Goal: Navigation & Orientation: Find specific page/section

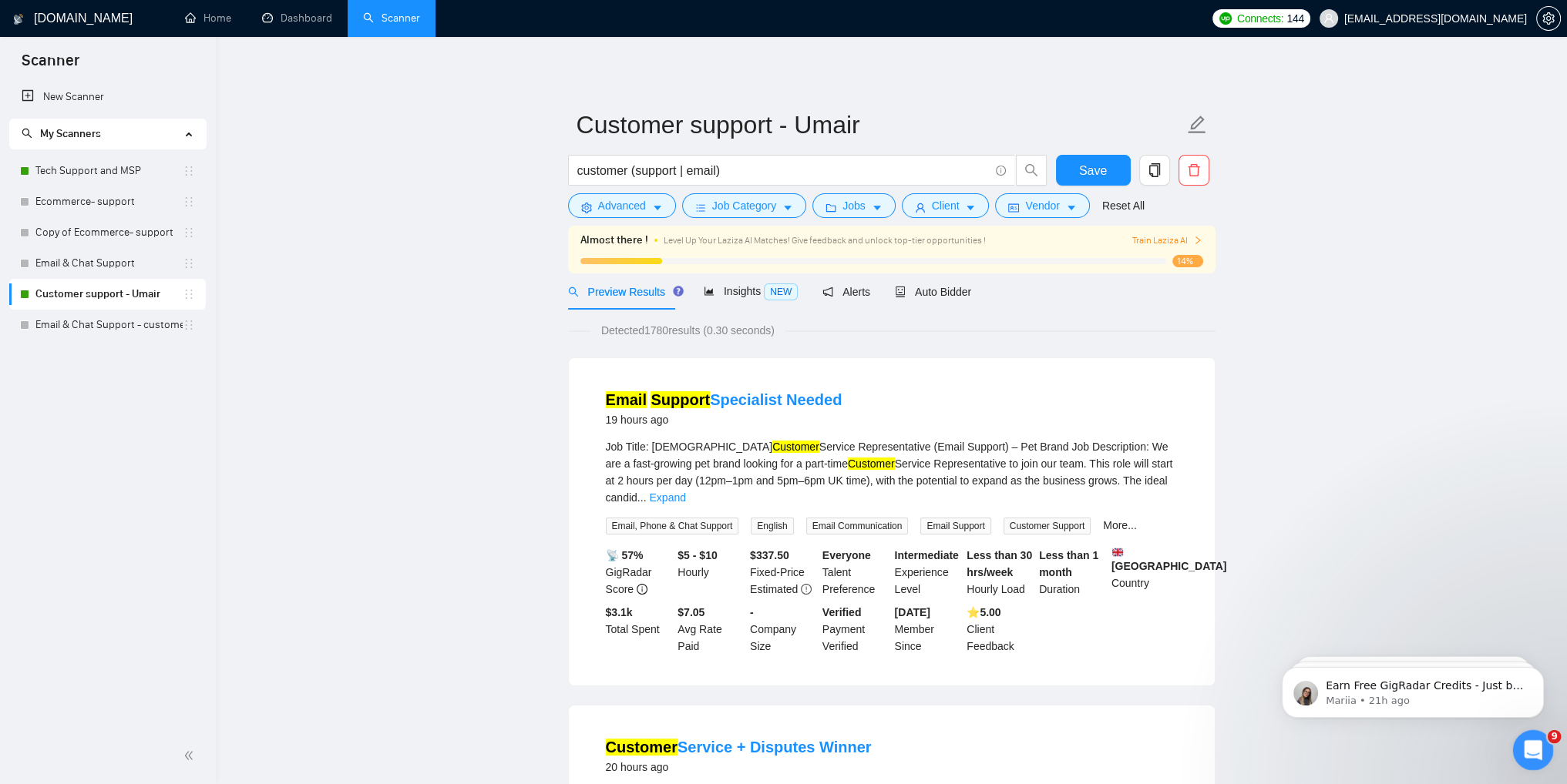
click at [1534, 755] on icon "Open Intercom Messenger" at bounding box center [1530, 748] width 25 height 25
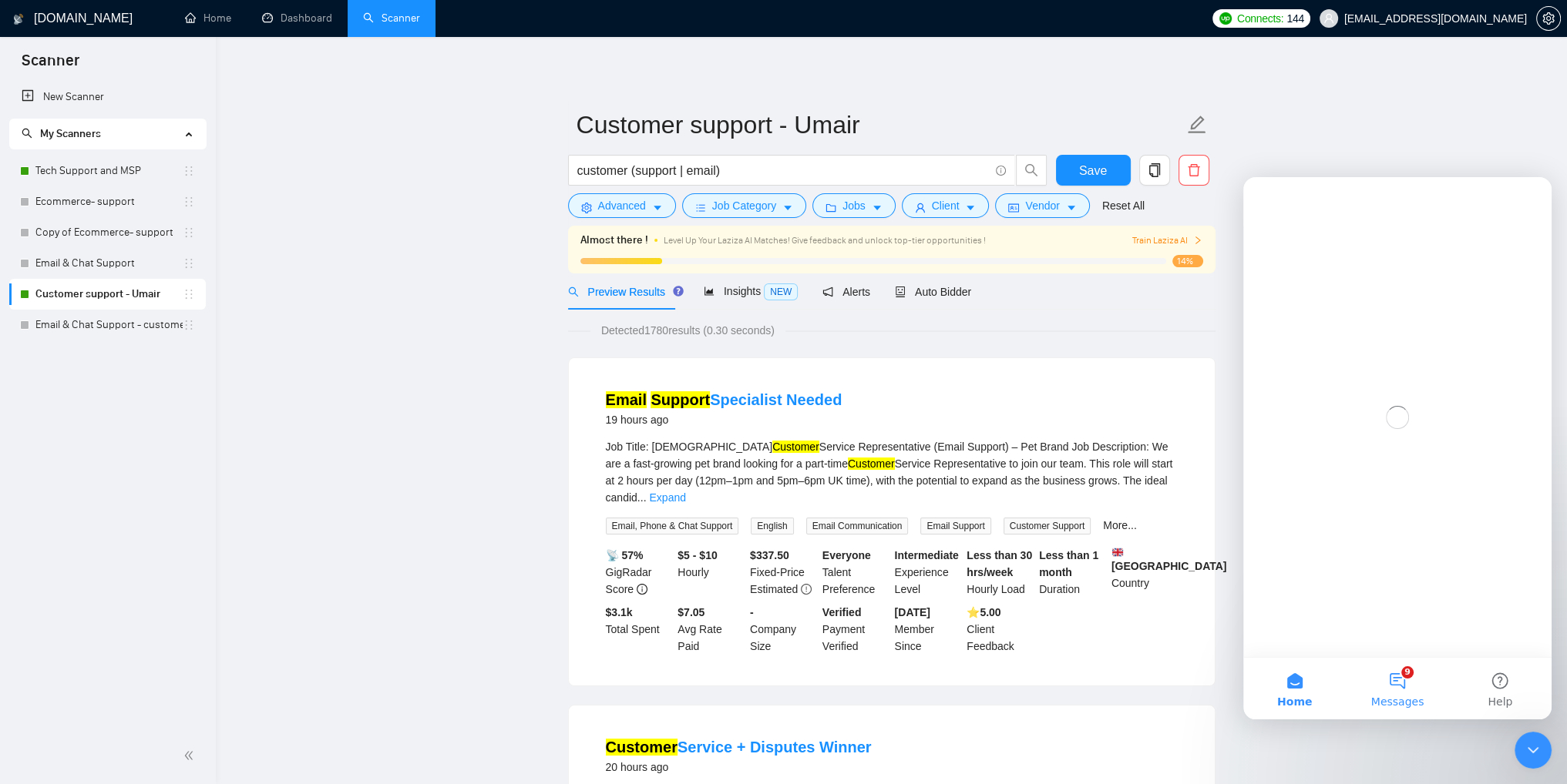
click at [1400, 682] on button "9 Messages" at bounding box center [1397, 689] width 103 height 62
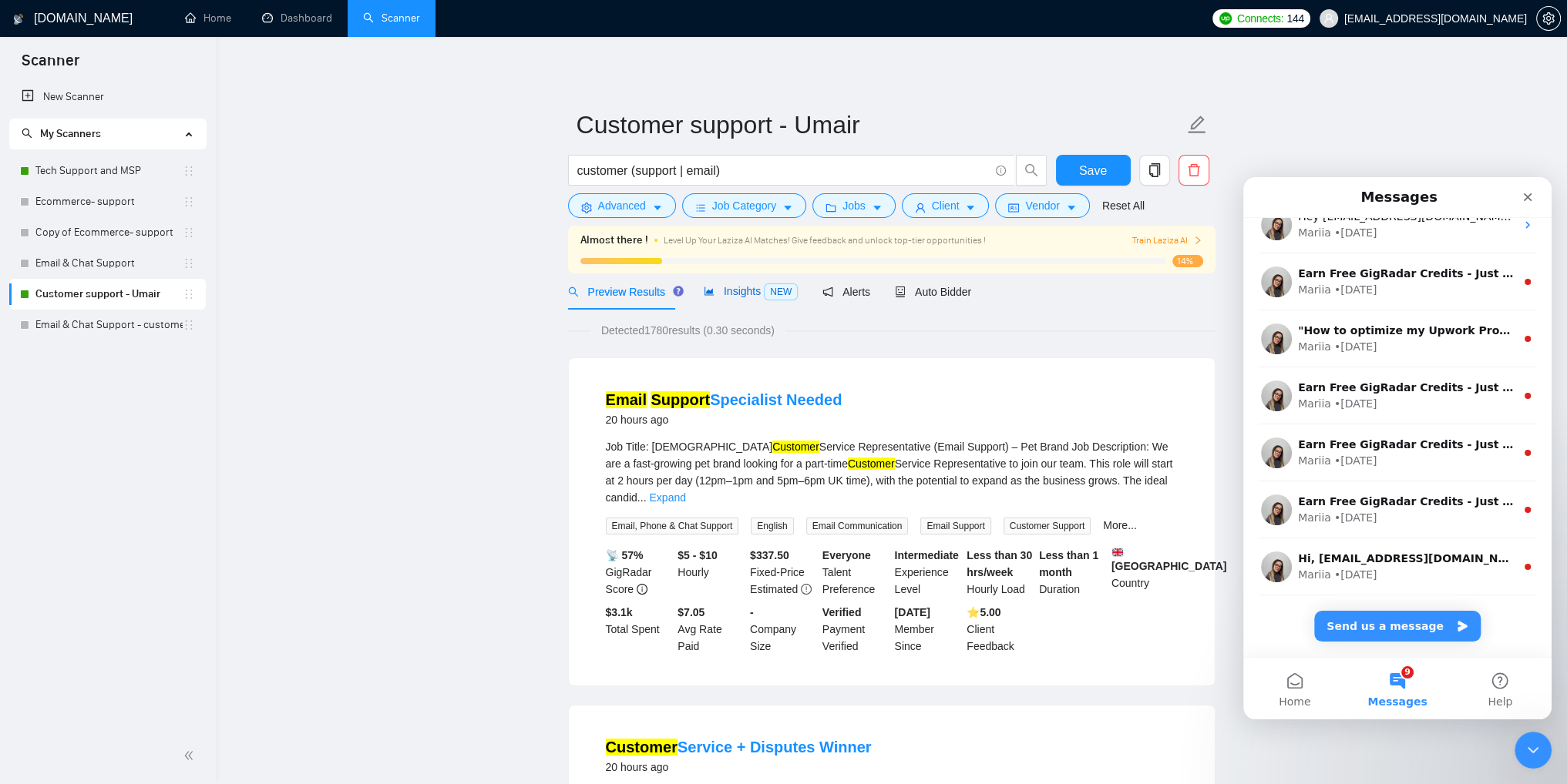
drag, startPoint x: 734, startPoint y: 290, endPoint x: 771, endPoint y: 298, distance: 37.9
click at [733, 290] on span "Insights NEW" at bounding box center [750, 290] width 94 height 12
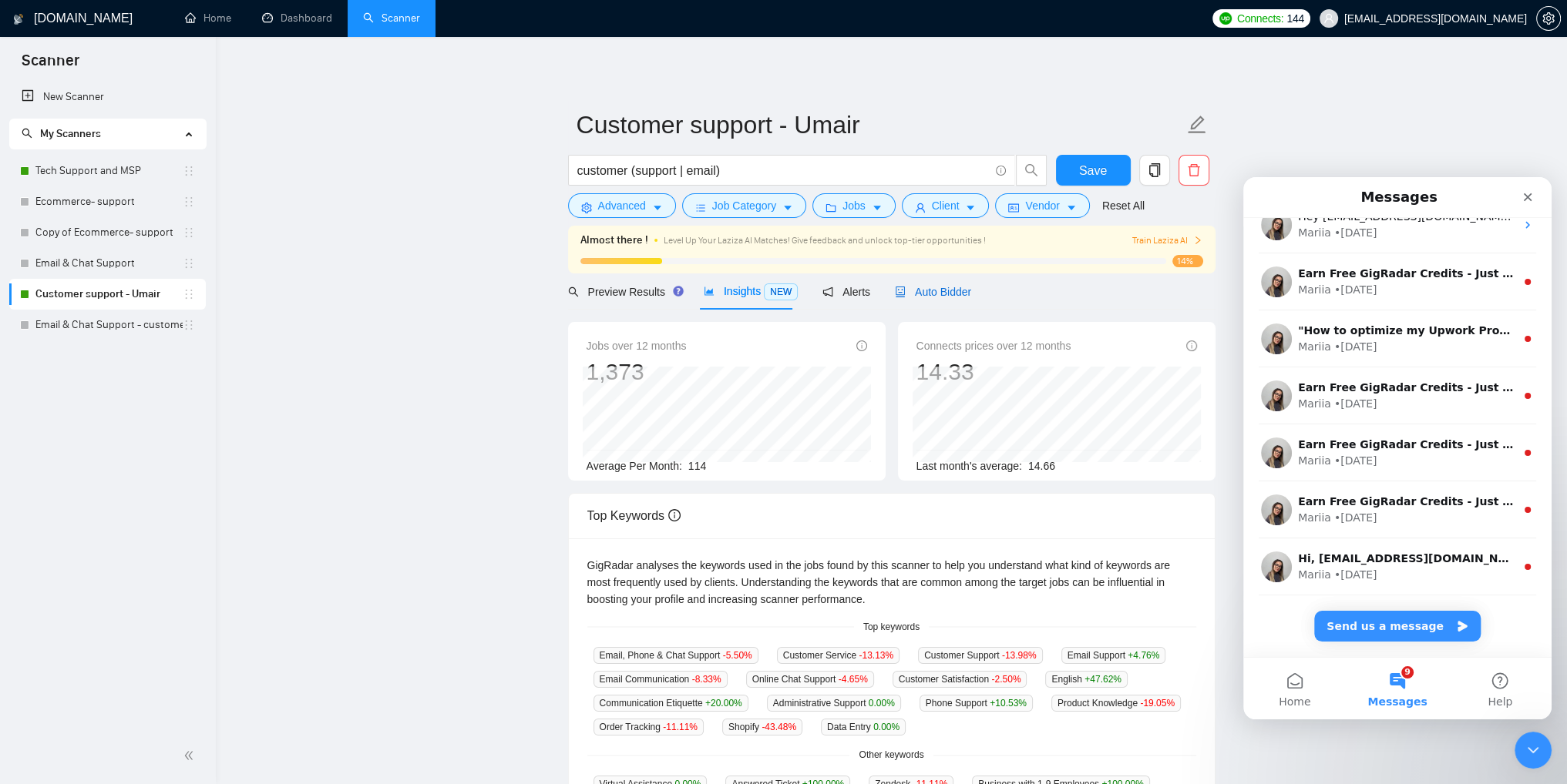
click at [914, 293] on span "Auto Bidder" at bounding box center [932, 291] width 76 height 12
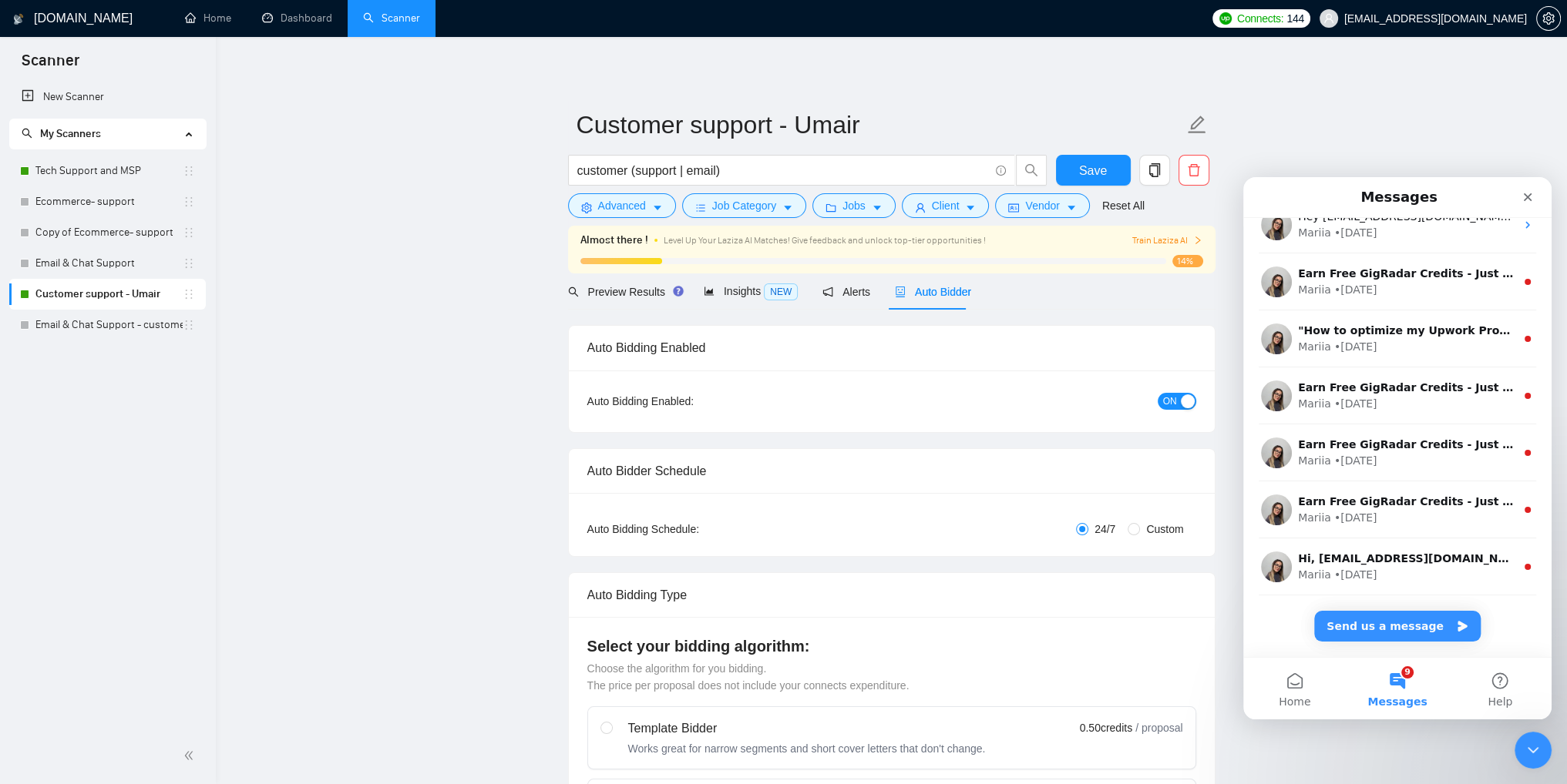
checkbox input "true"
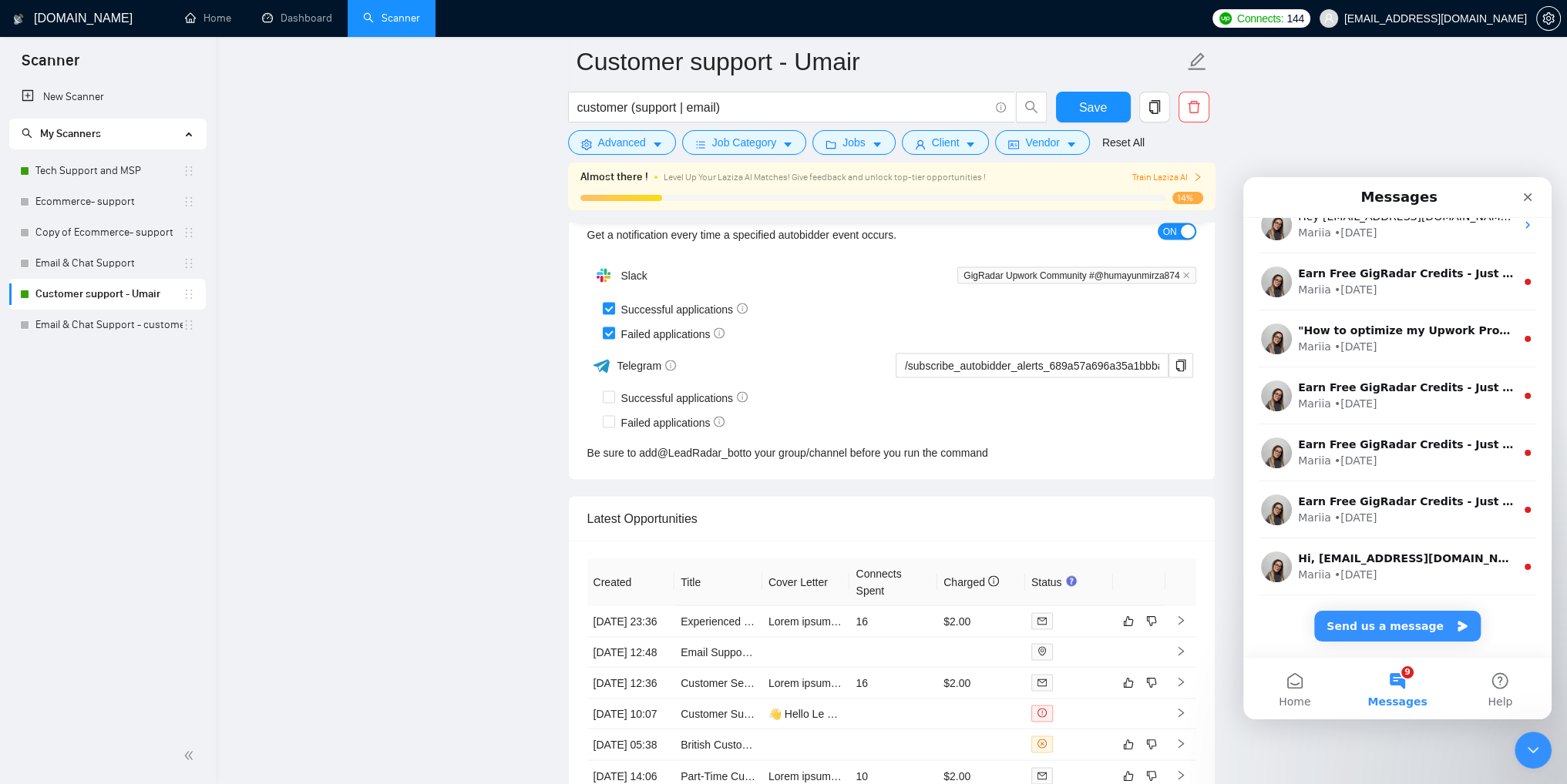
scroll to position [3691, 0]
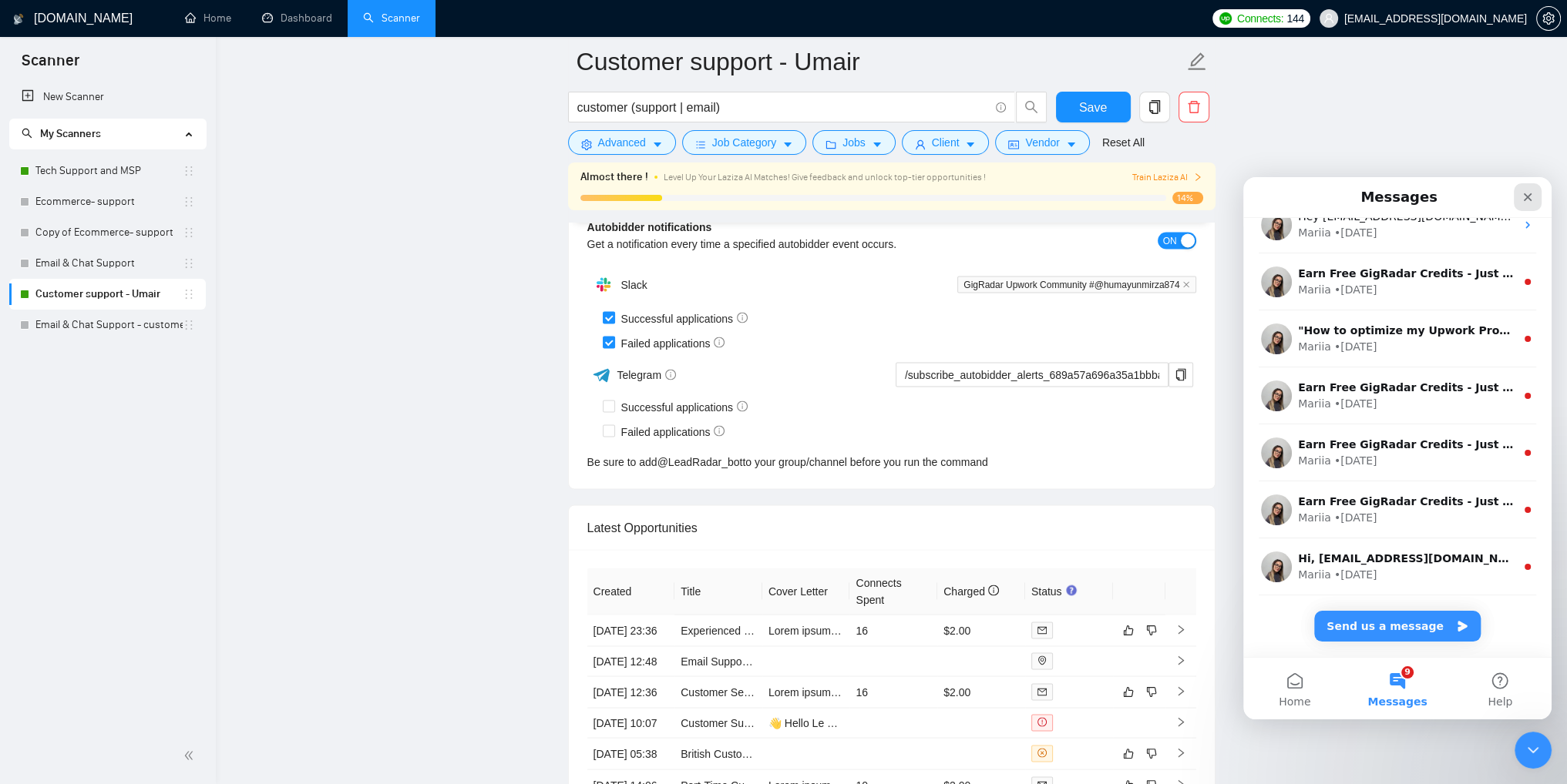
click at [1529, 202] on icon "Close" at bounding box center [1527, 197] width 12 height 12
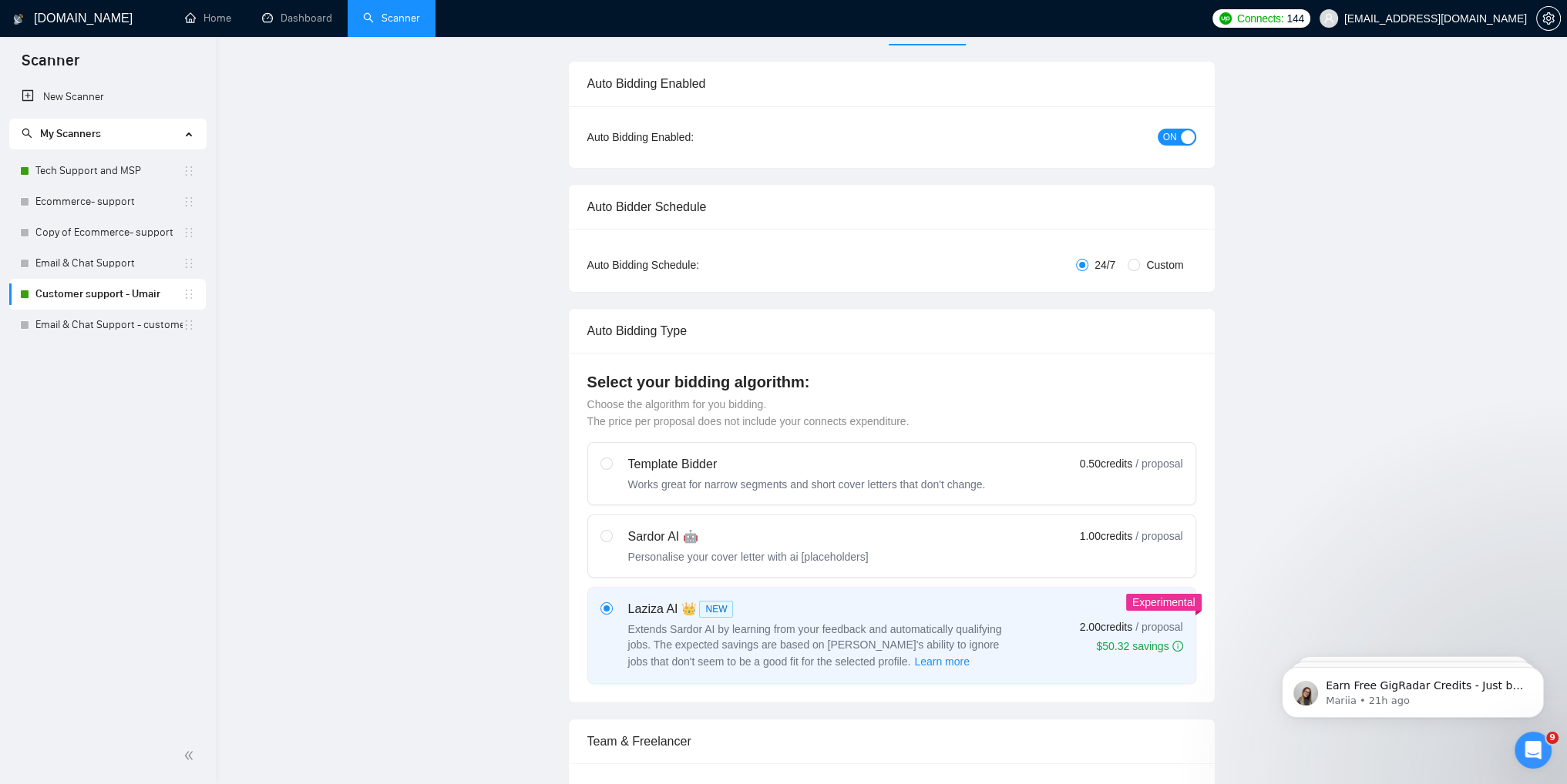
scroll to position [0, 0]
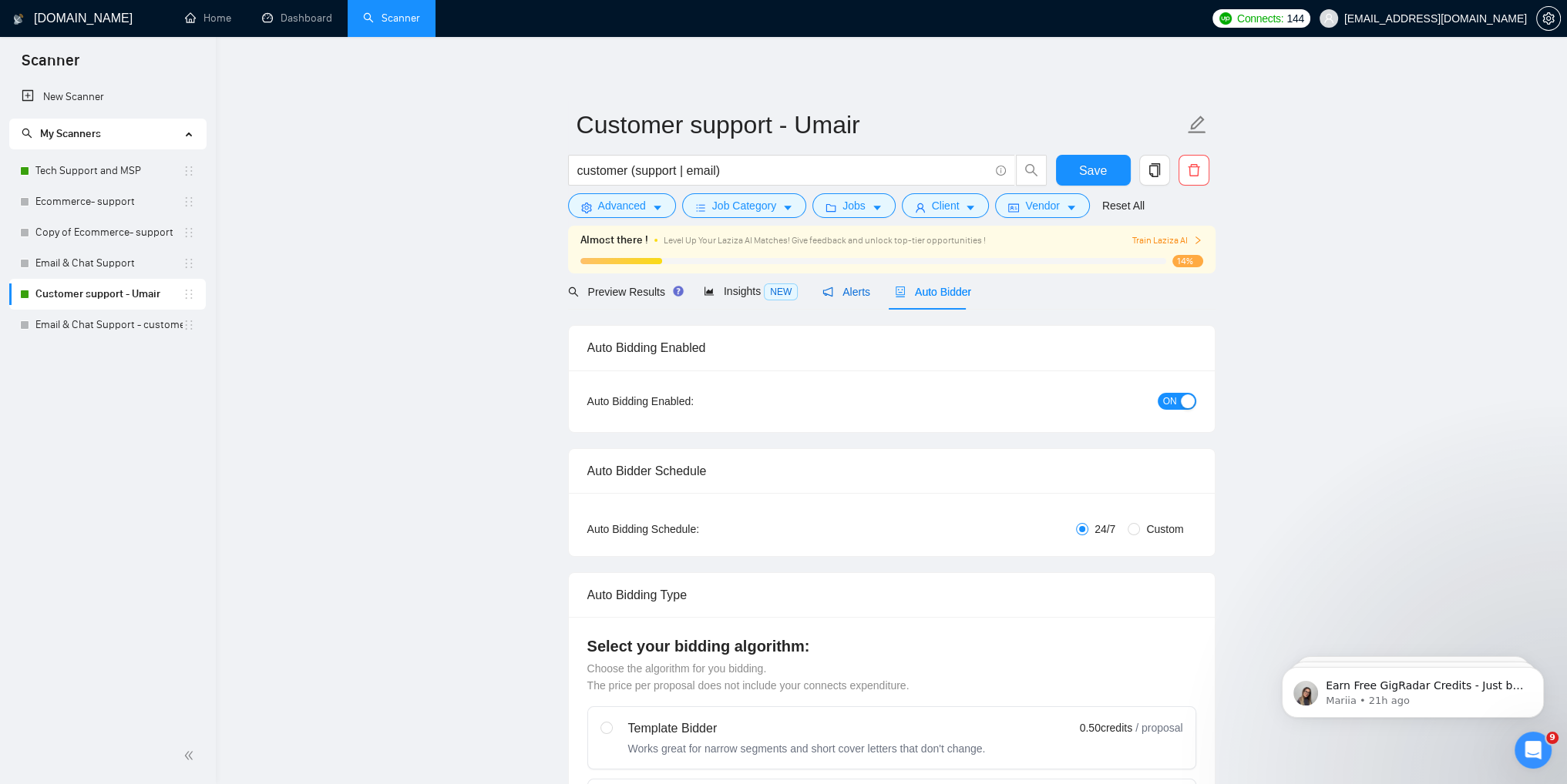
click at [832, 290] on span "Alerts" at bounding box center [846, 291] width 48 height 12
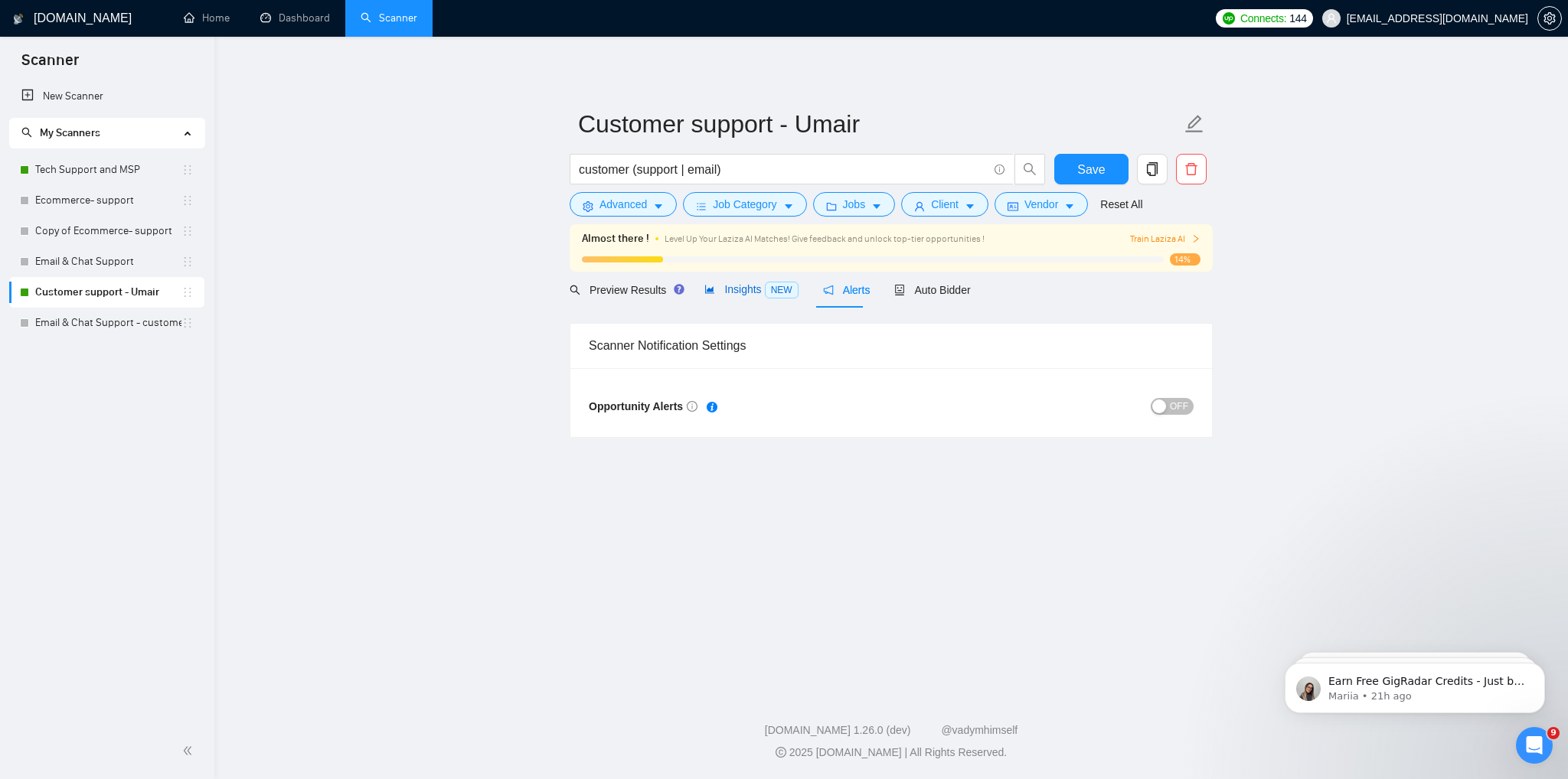
click at [730, 289] on span "Insights NEW" at bounding box center [751, 289] width 93 height 12
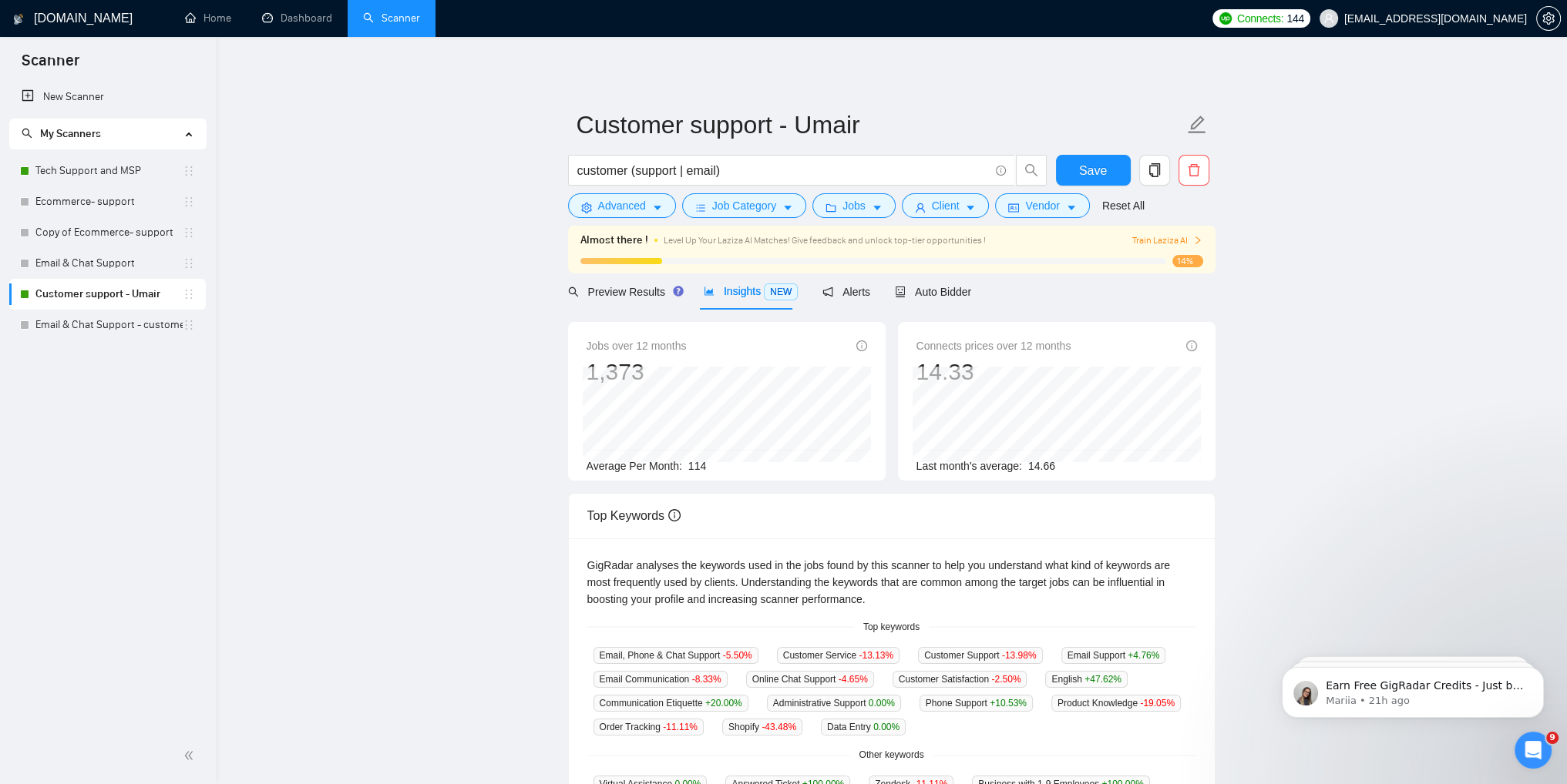
click at [691, 469] on span "114" at bounding box center [697, 466] width 18 height 12
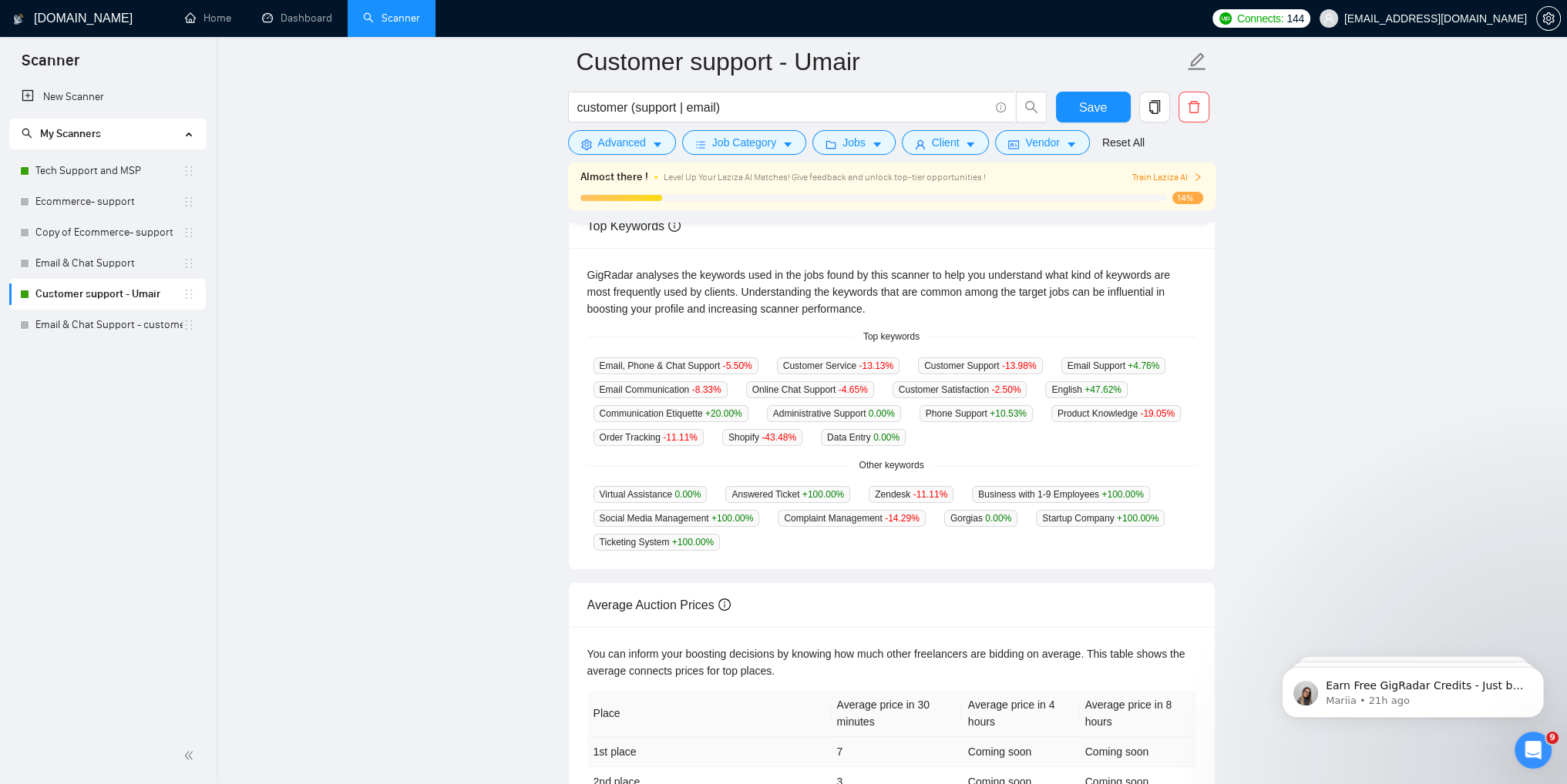
scroll to position [385, 0]
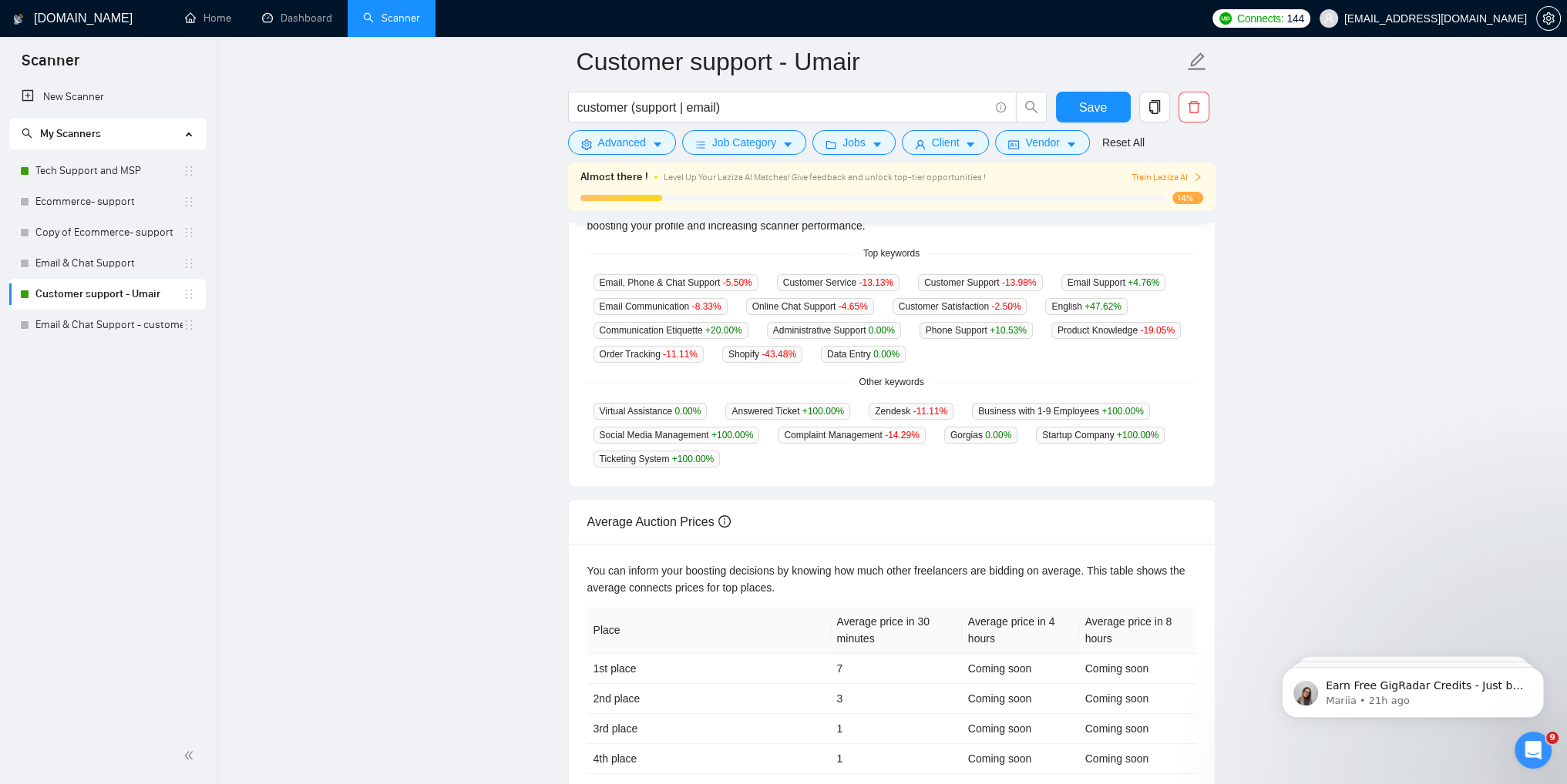
click at [821, 548] on div "You can inform your boosting decisions by knowing how much other freelancers ar…" at bounding box center [891, 668] width 646 height 249
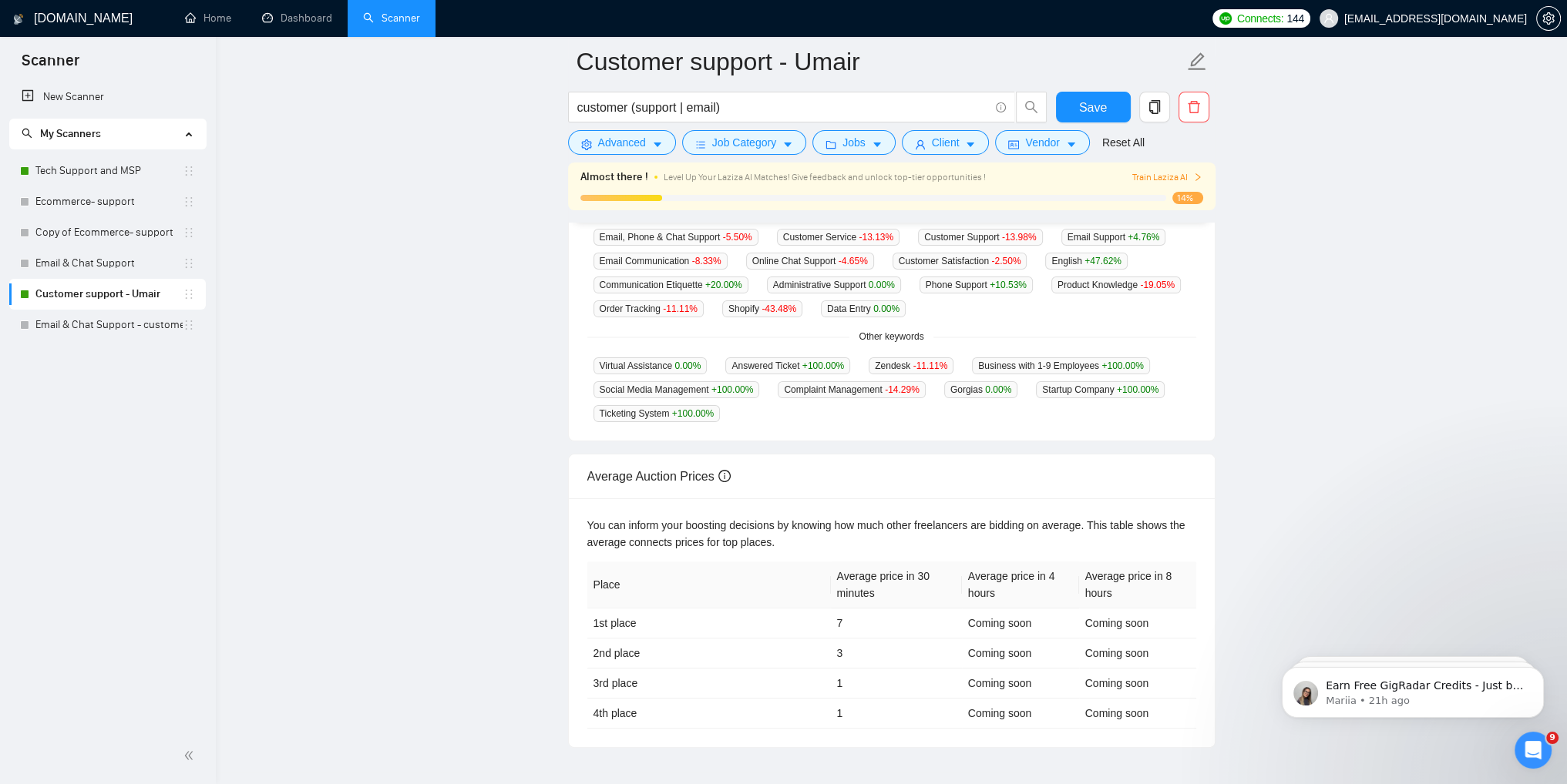
scroll to position [512, 0]
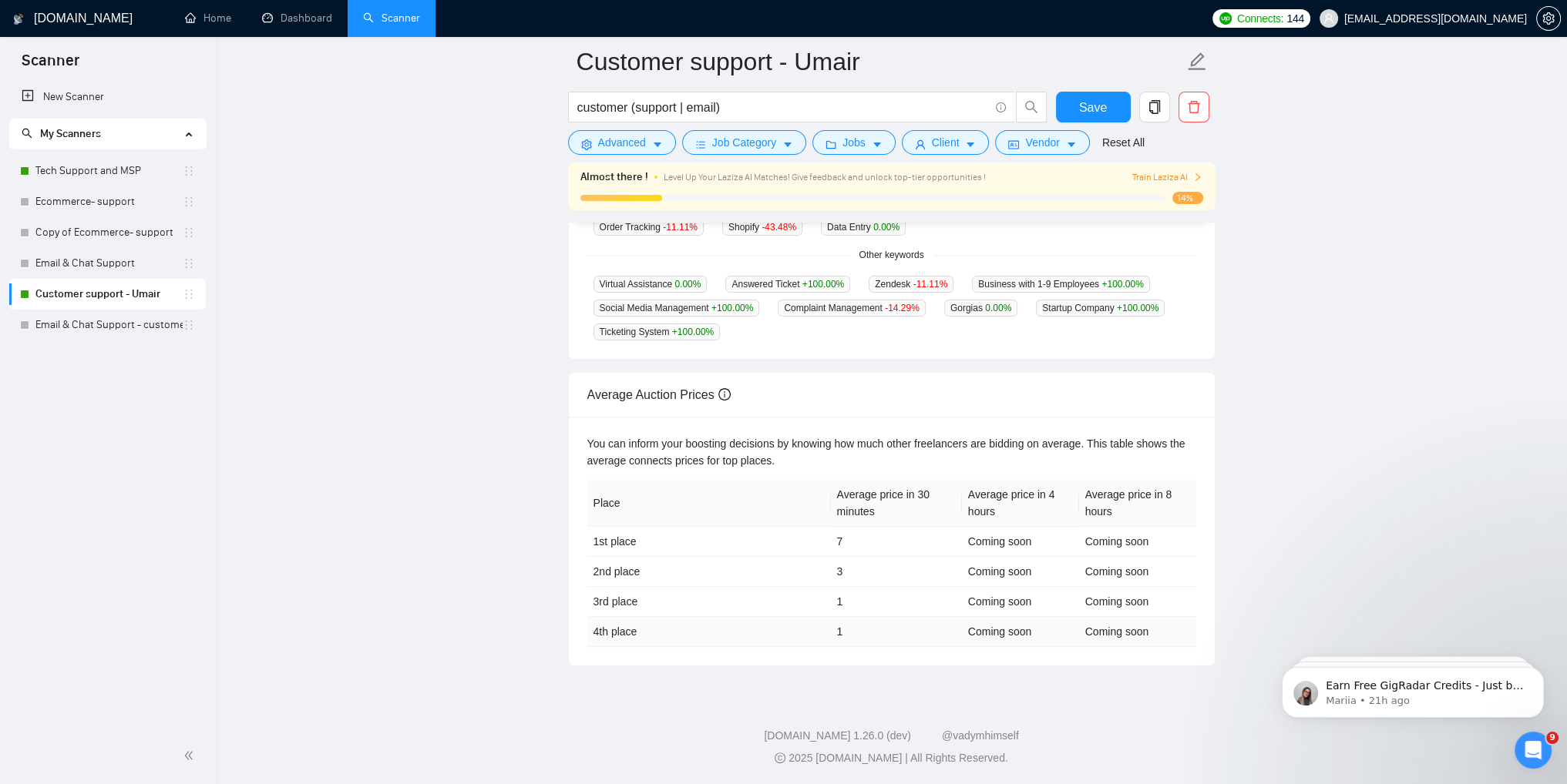
click at [825, 633] on td "4th place" at bounding box center [709, 631] width 243 height 30
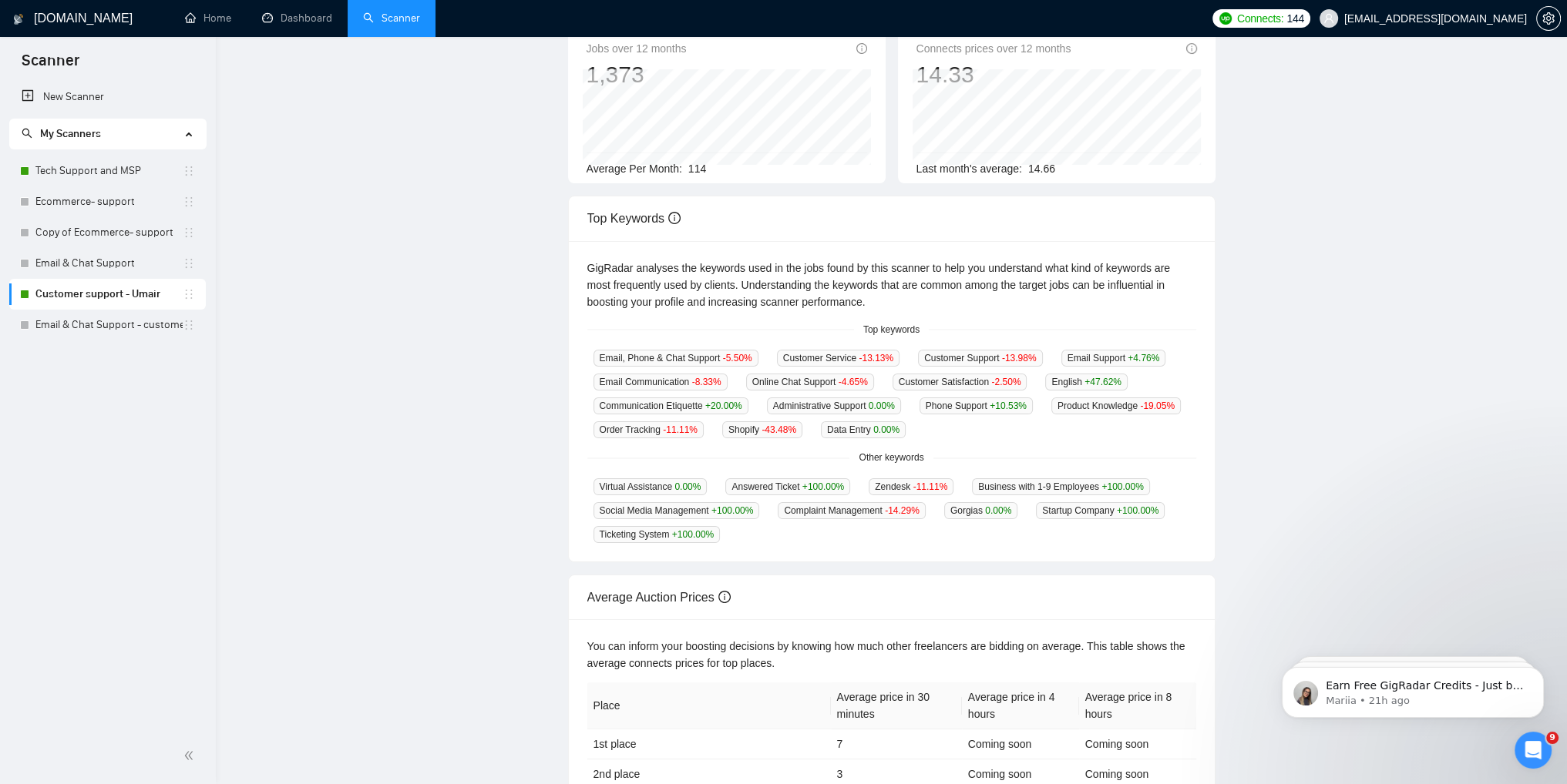
scroll to position [0, 0]
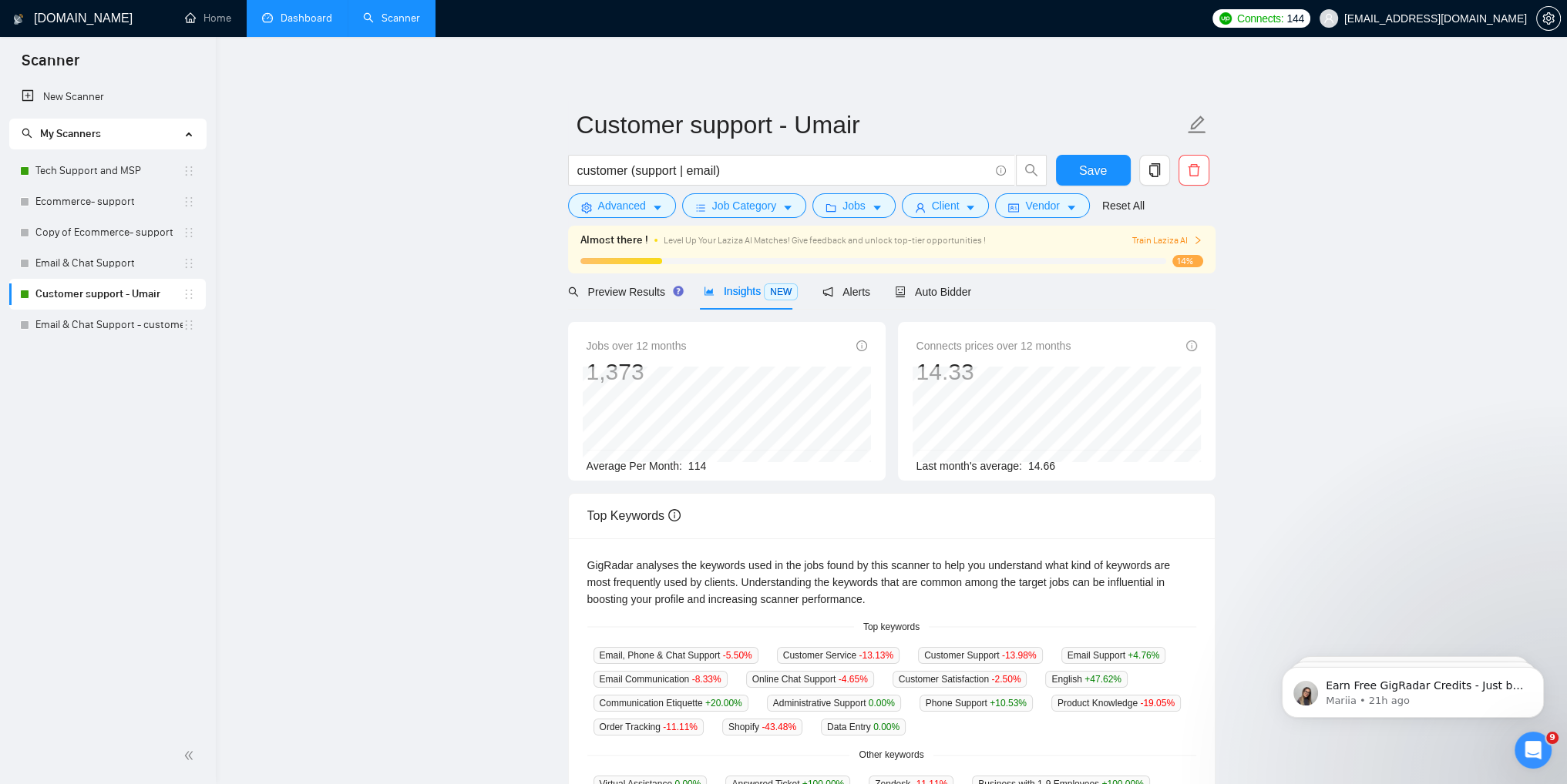
click at [291, 22] on link "Dashboard" at bounding box center [297, 18] width 70 height 13
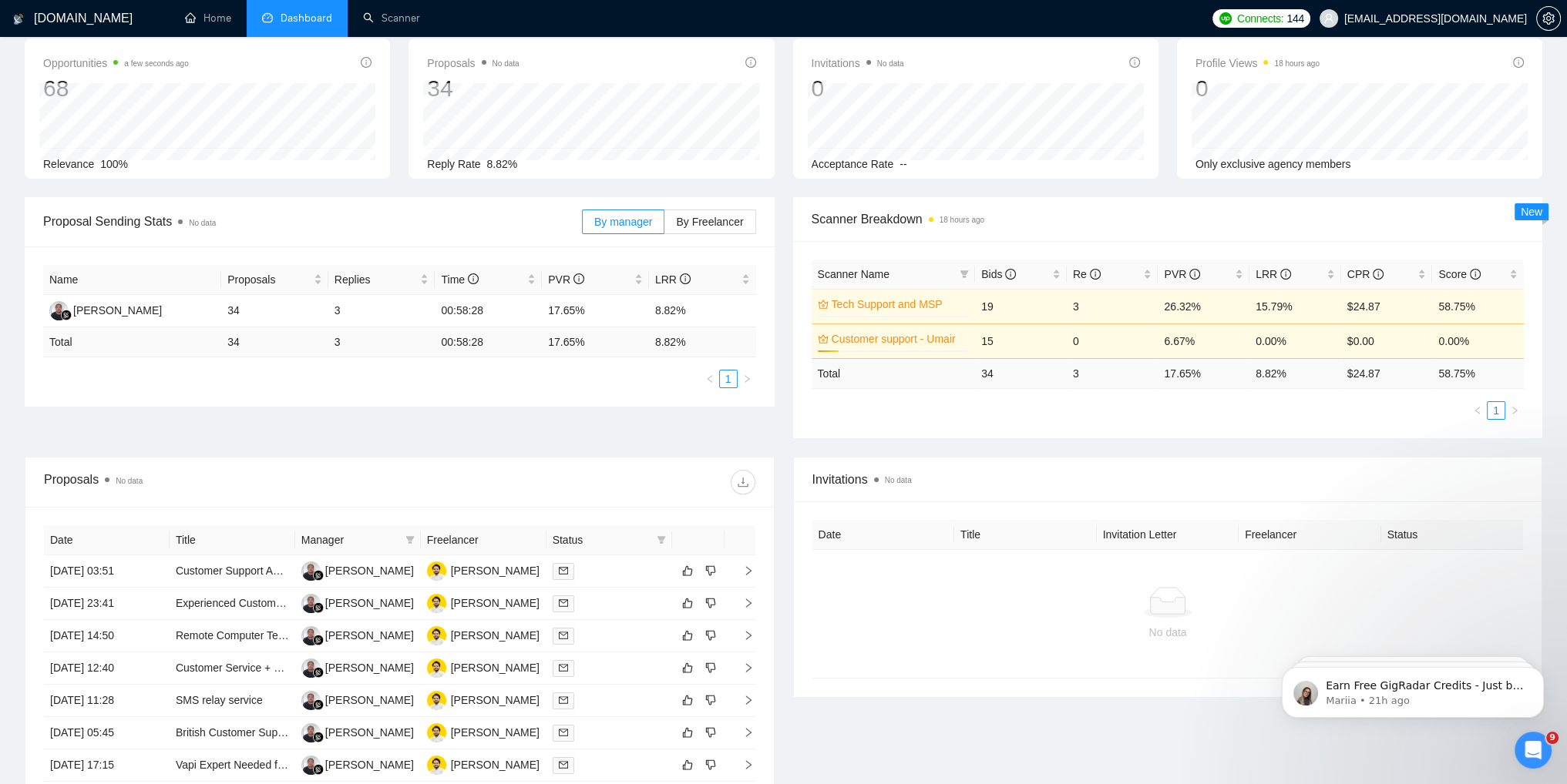
scroll to position [359, 0]
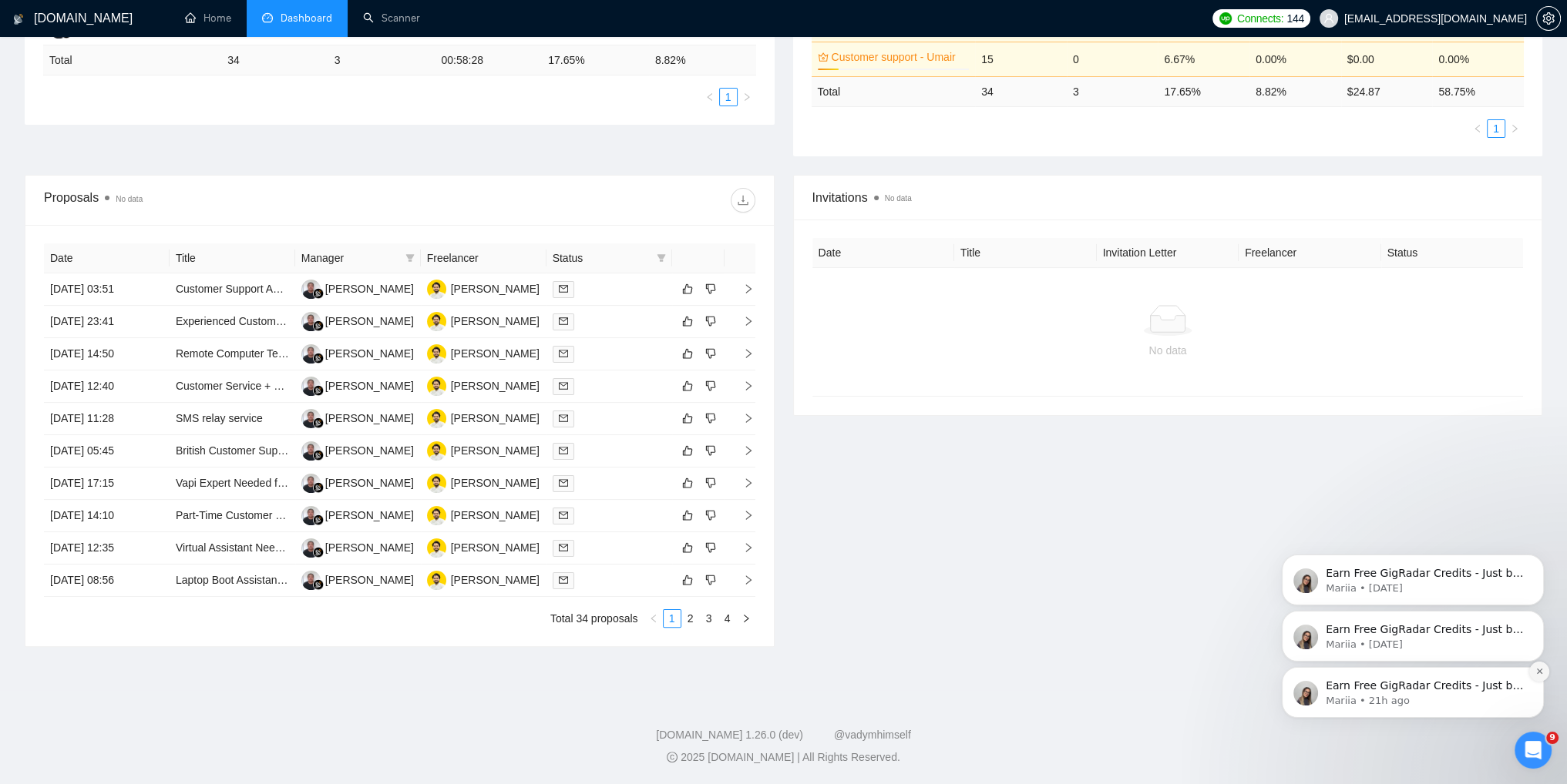
click at [1542, 675] on icon "Dismiss notification" at bounding box center [1539, 671] width 8 height 8
click at [1541, 672] on icon "Dismiss notification" at bounding box center [1539, 671] width 8 height 8
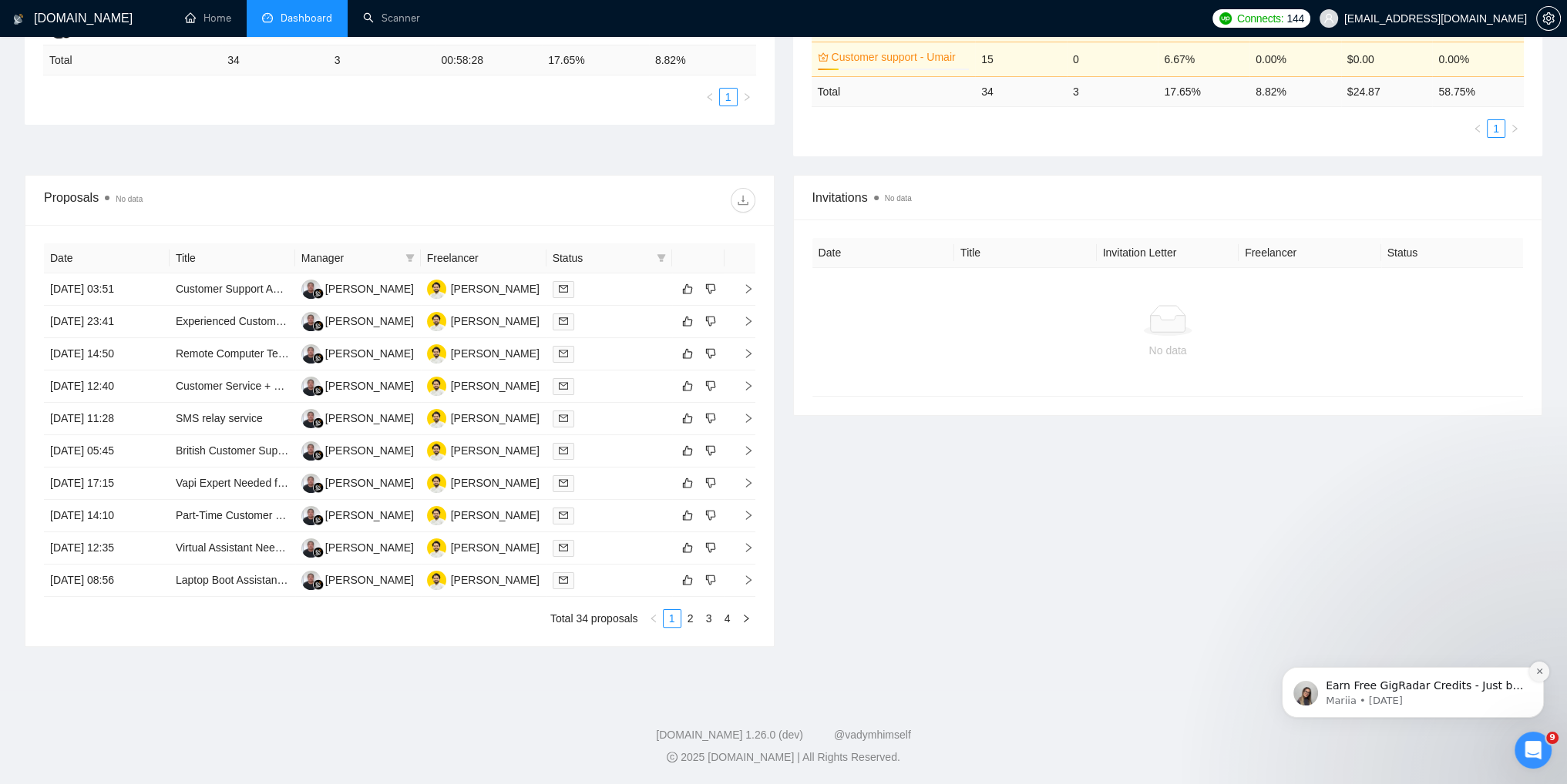
click at [1536, 674] on icon "Dismiss notification" at bounding box center [1539, 671] width 8 height 8
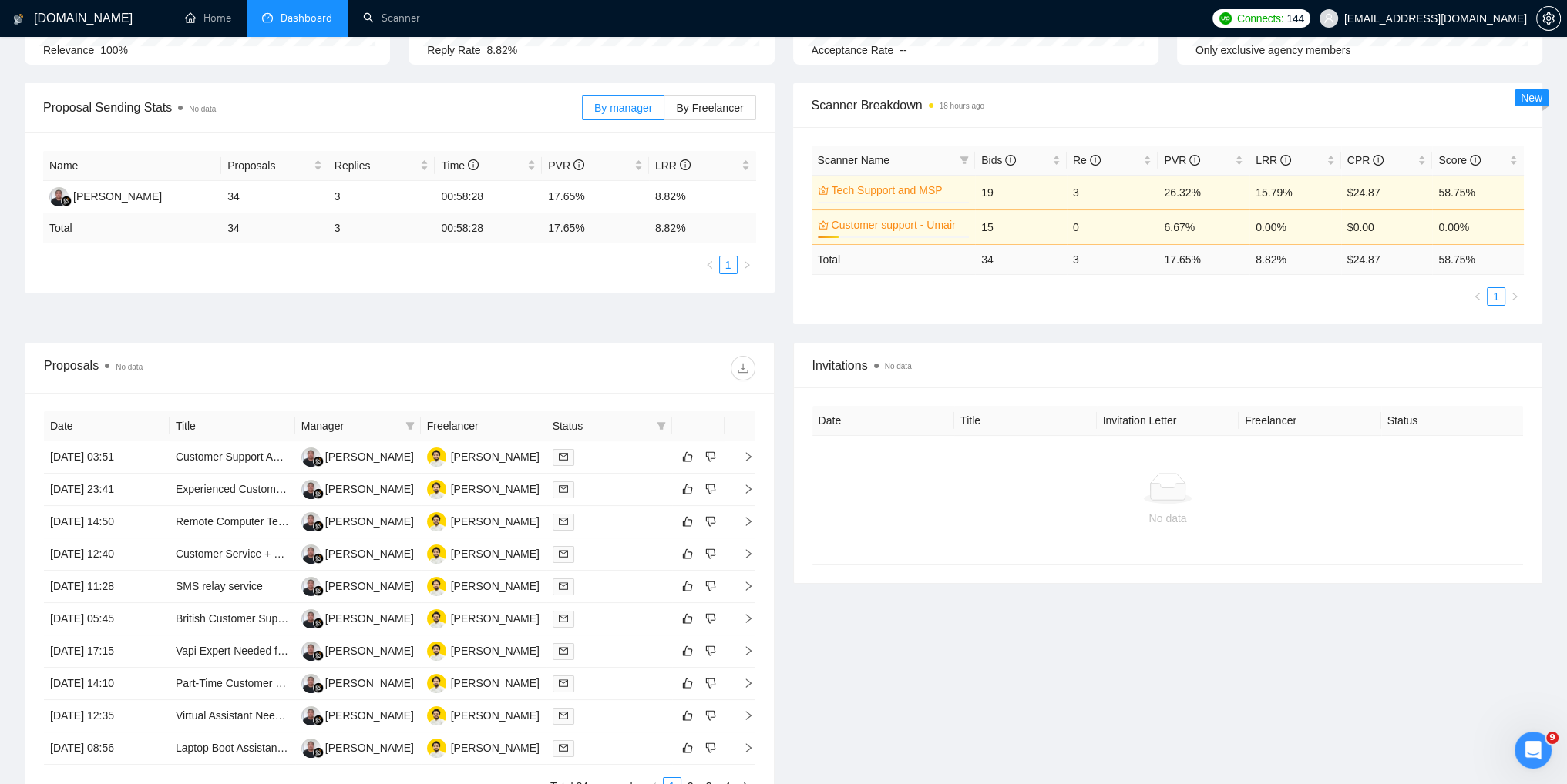
scroll to position [51, 0]
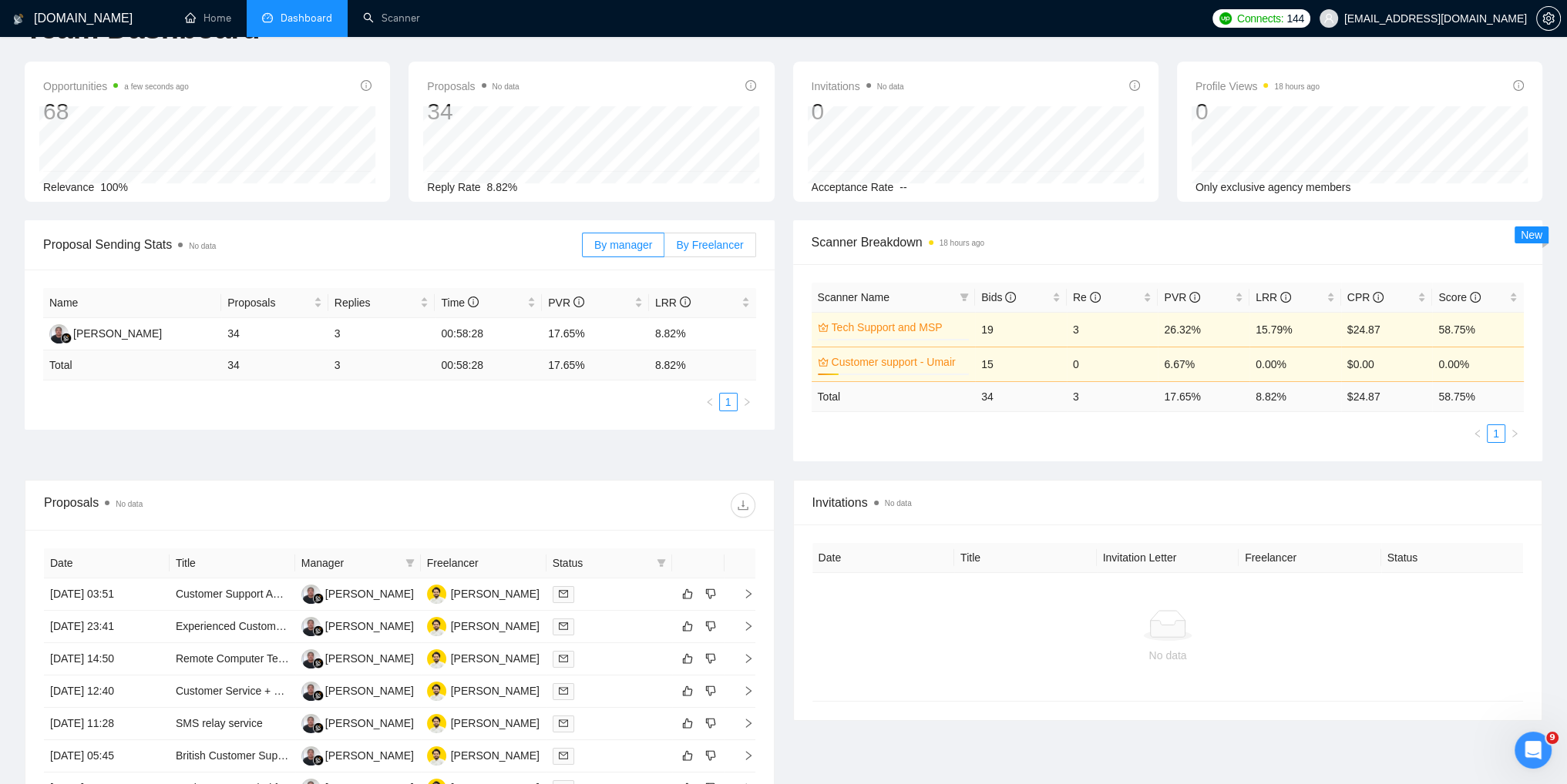
click at [690, 243] on span "By Freelancer" at bounding box center [709, 245] width 67 height 12
click at [664, 249] on input "By Freelancer" at bounding box center [664, 249] width 0 height 0
click at [604, 248] on span "By manager" at bounding box center [623, 245] width 58 height 12
click at [583, 249] on input "By manager" at bounding box center [583, 249] width 0 height 0
click at [673, 246] on label "By Freelancer" at bounding box center [709, 245] width 91 height 24
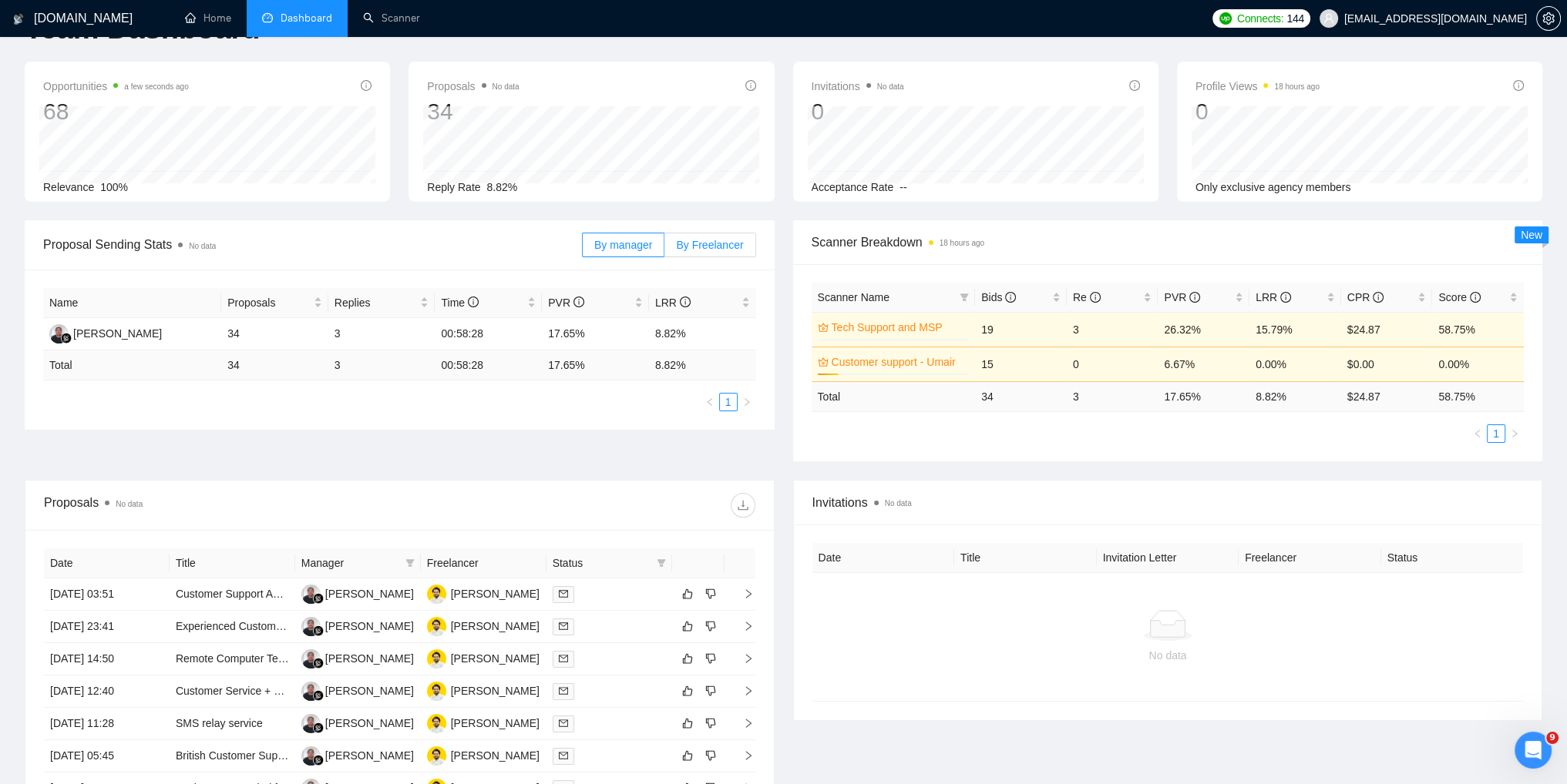
click at [664, 249] on input "By Freelancer" at bounding box center [664, 249] width 0 height 0
click at [566, 436] on div "Proposal Sending Stats No data By manager By Freelancer Name Proposals Replies …" at bounding box center [784, 350] width 1536 height 259
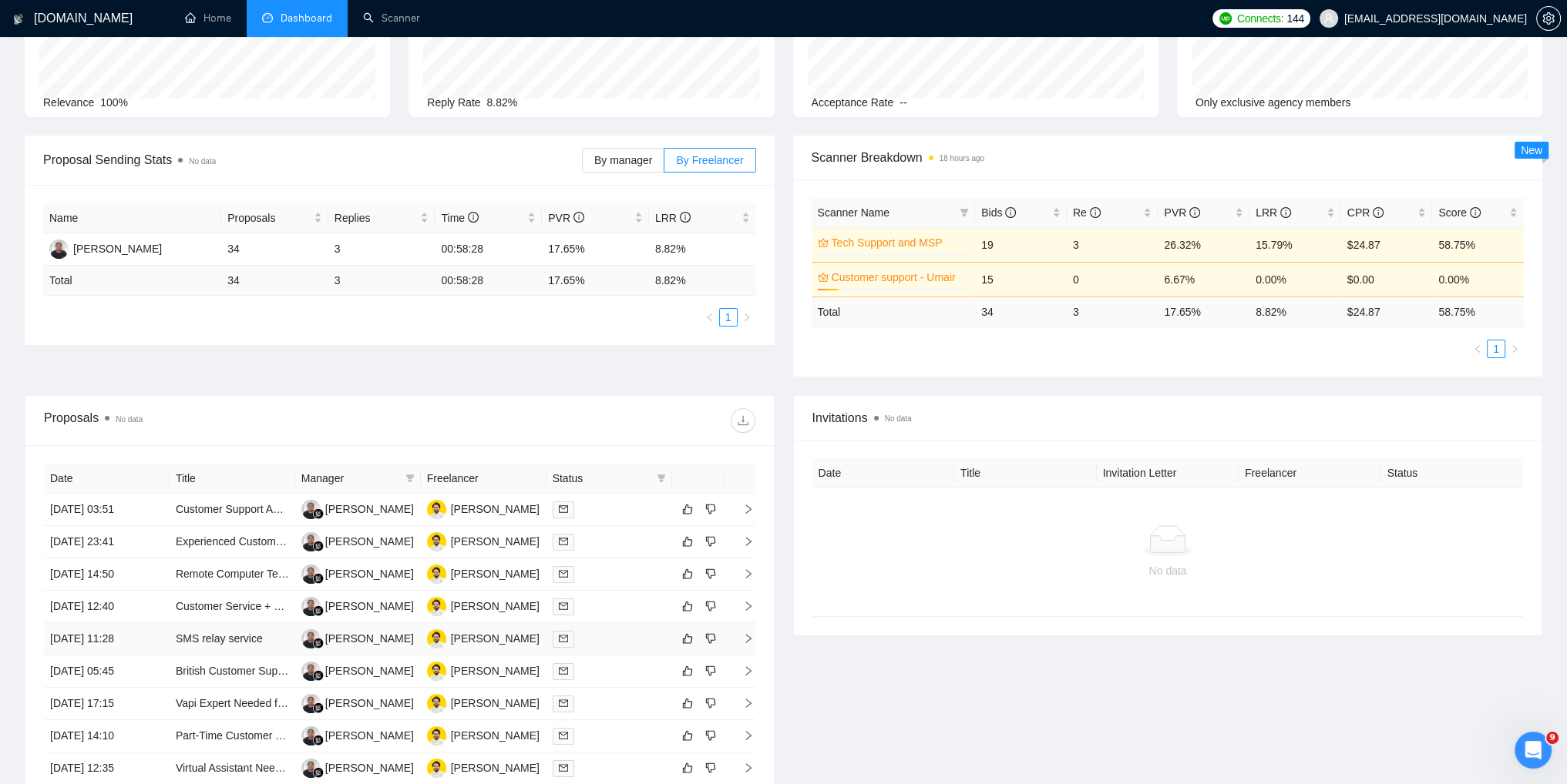
scroll to position [359, 0]
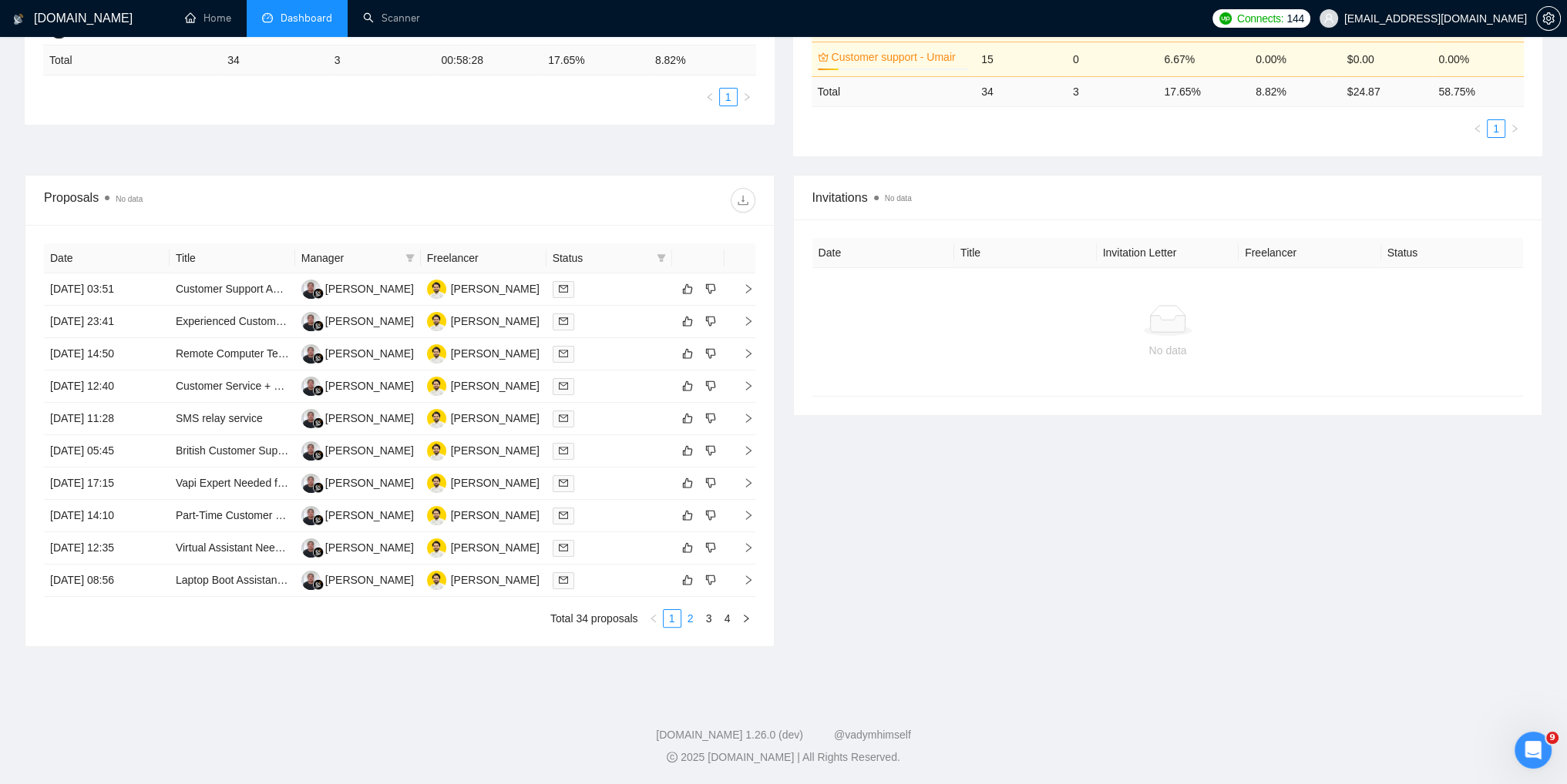
click at [686, 617] on link "2" at bounding box center [690, 618] width 17 height 17
